Goal: Information Seeking & Learning: Learn about a topic

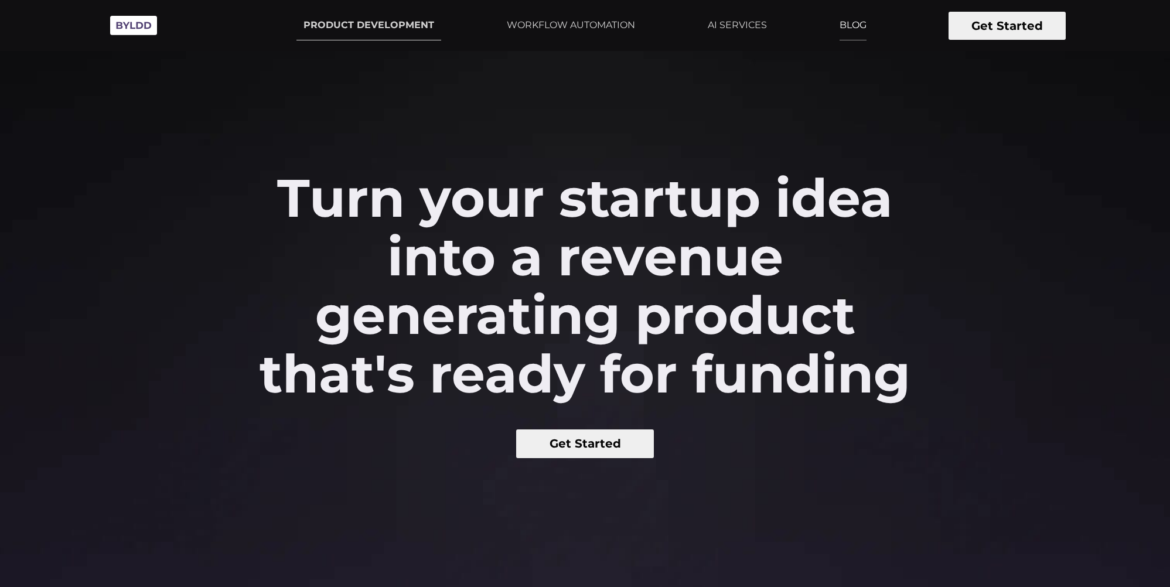
click at [832, 14] on link "BLOG" at bounding box center [852, 25] width 41 height 29
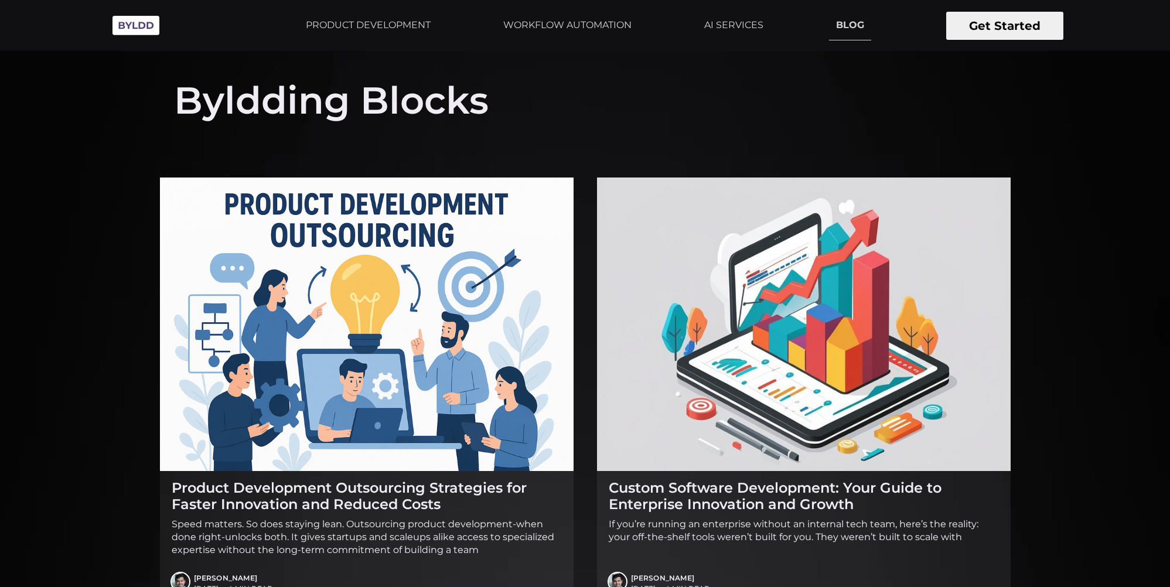
click at [627, 305] on img at bounding box center [804, 324] width 414 height 293
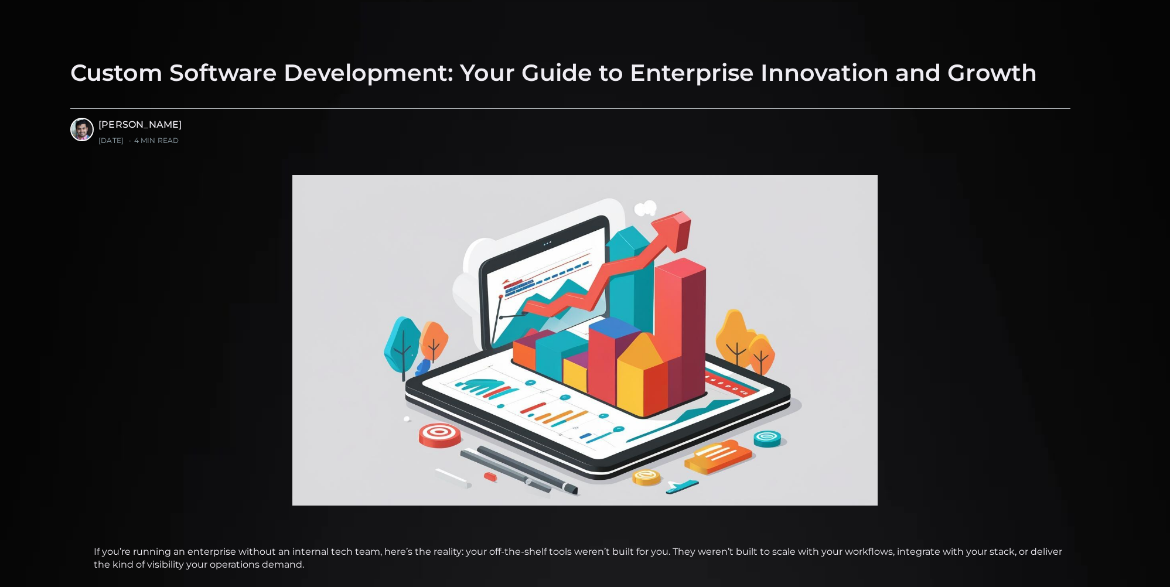
scroll to position [1087, 0]
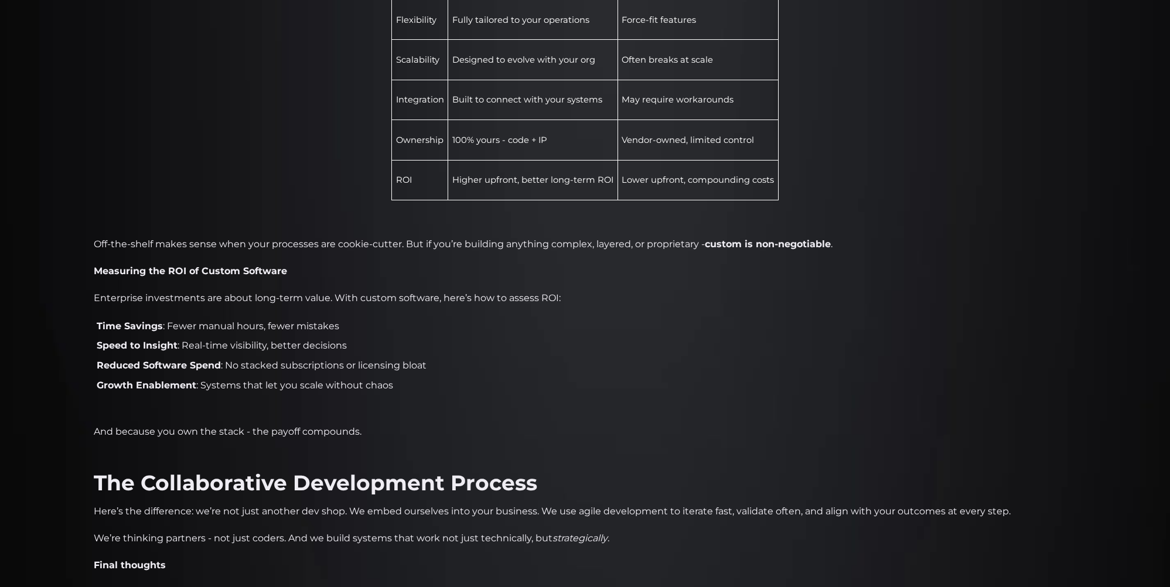
scroll to position [2061, 0]
